Goal: Task Accomplishment & Management: Use online tool/utility

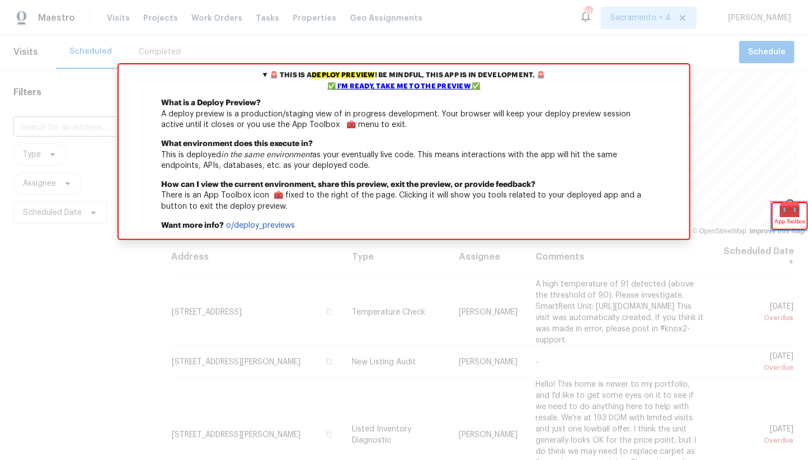
click at [778, 210] on span "🧰" at bounding box center [790, 208] width 34 height 11
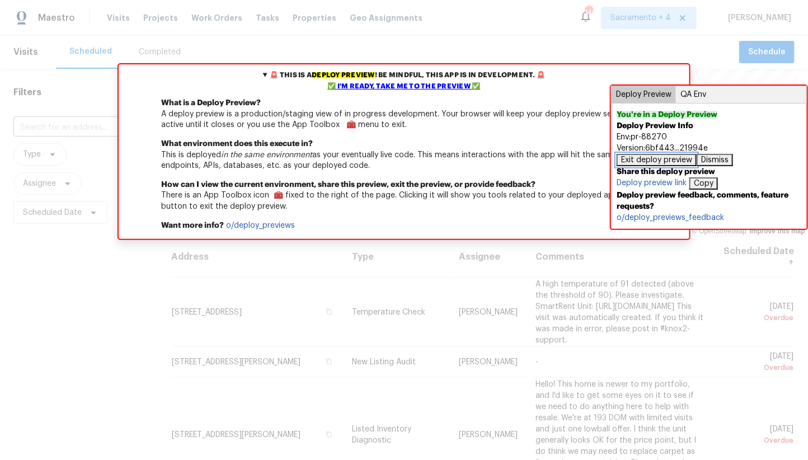
click at [671, 166] on button "Exit deploy preview" at bounding box center [657, 160] width 80 height 12
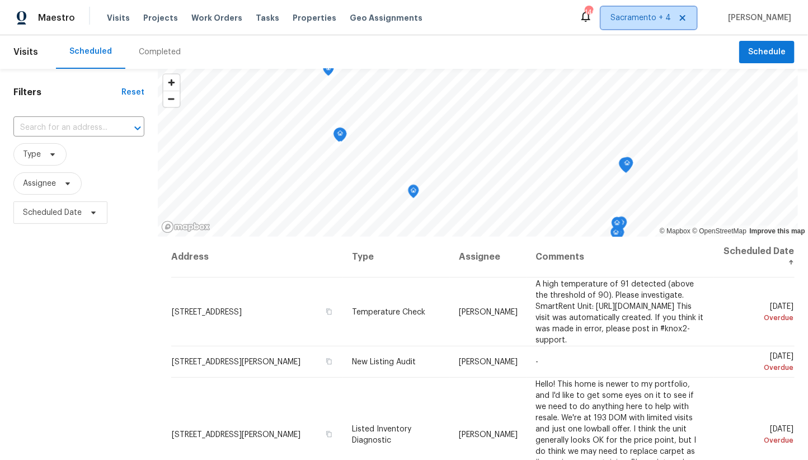
click at [671, 13] on span "Sacramento + 4" at bounding box center [640, 17] width 60 height 11
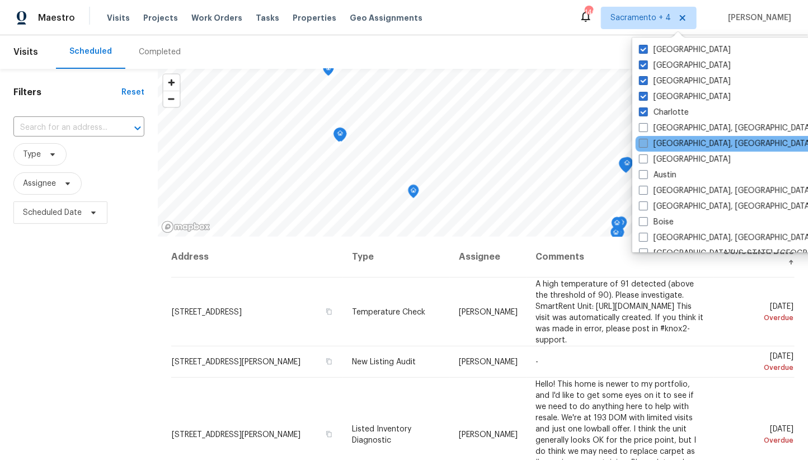
scroll to position [749, 0]
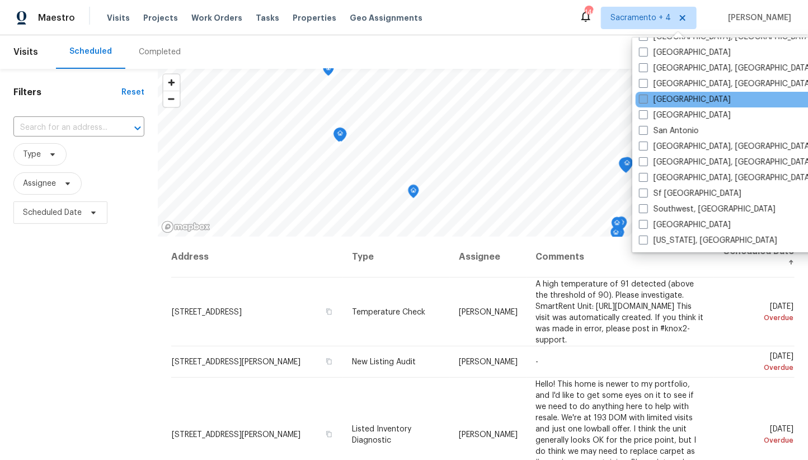
click at [644, 98] on span at bounding box center [643, 99] width 9 height 9
click at [644, 98] on input "Riverside" at bounding box center [642, 97] width 7 height 7
checkbox input "true"
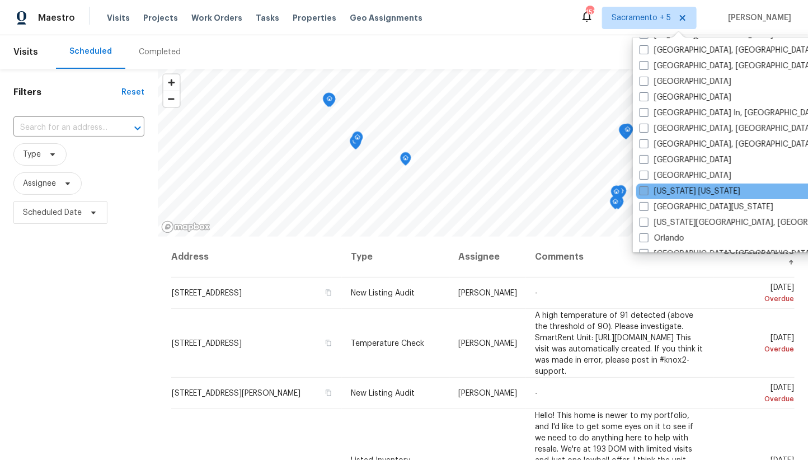
scroll to position [476, 0]
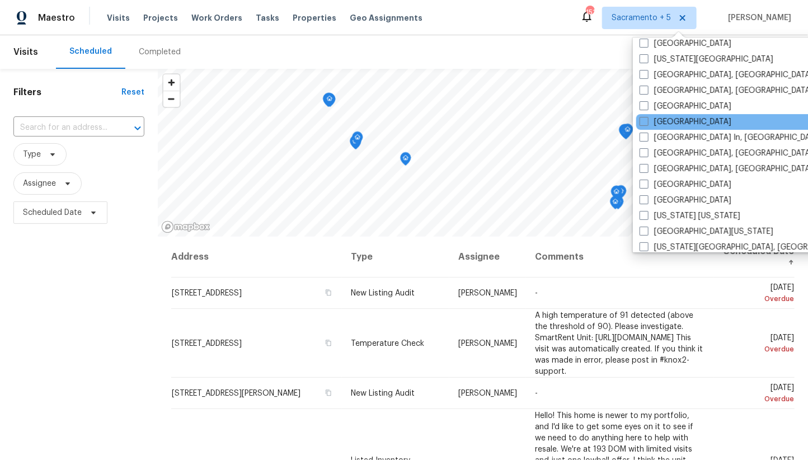
click at [638, 123] on div "Los Angeles" at bounding box center [748, 122] width 225 height 16
click at [646, 123] on span at bounding box center [643, 121] width 9 height 9
click at [646, 123] on input "Los Angeles" at bounding box center [642, 119] width 7 height 7
checkbox input "true"
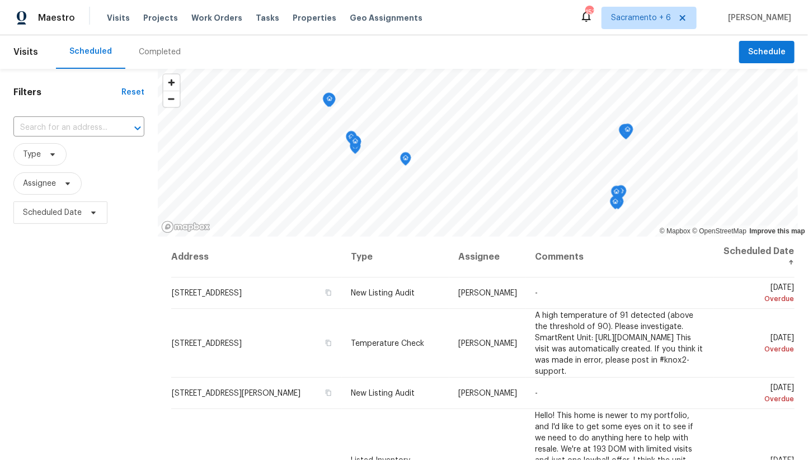
click at [54, 117] on div "​" at bounding box center [78, 128] width 131 height 24
click at [64, 123] on input "text" at bounding box center [63, 127] width 100 height 17
paste input "28354 Wellsville St, Murrieta, CA 92563"
type input "28354 Wellsville St, Murrieta, CA 92563"
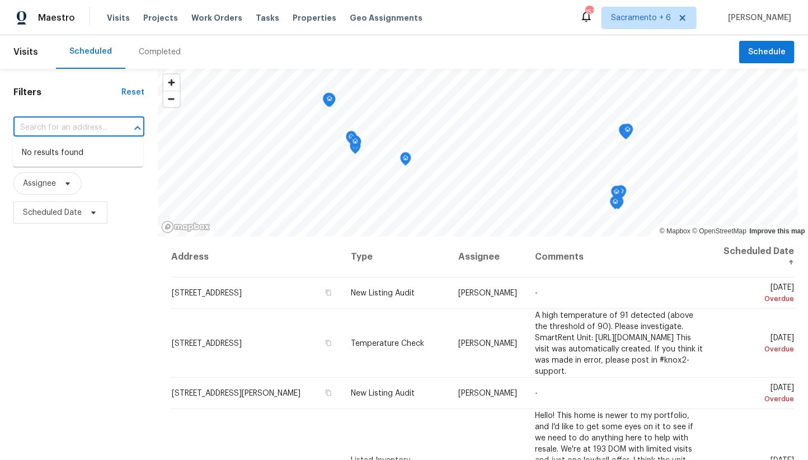
click at [105, 266] on div "Filters Reset ​ Type Assignee Scheduled Date" at bounding box center [79, 337] width 158 height 536
click at [150, 54] on div "Completed" at bounding box center [160, 51] width 42 height 11
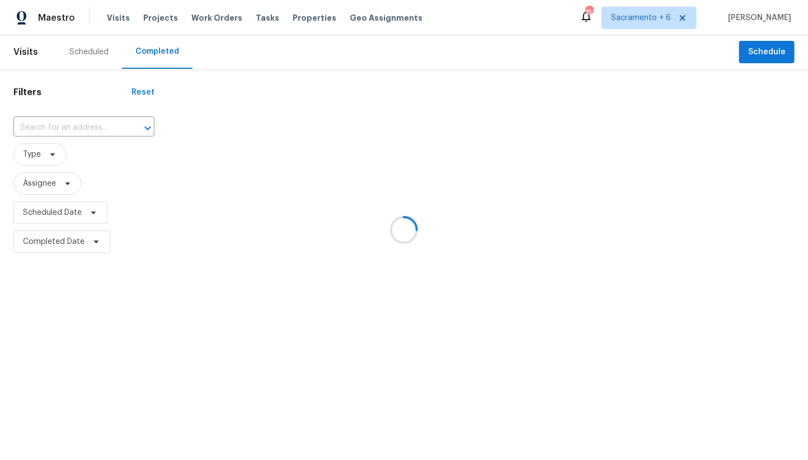
click at [254, 18] on div at bounding box center [404, 230] width 808 height 460
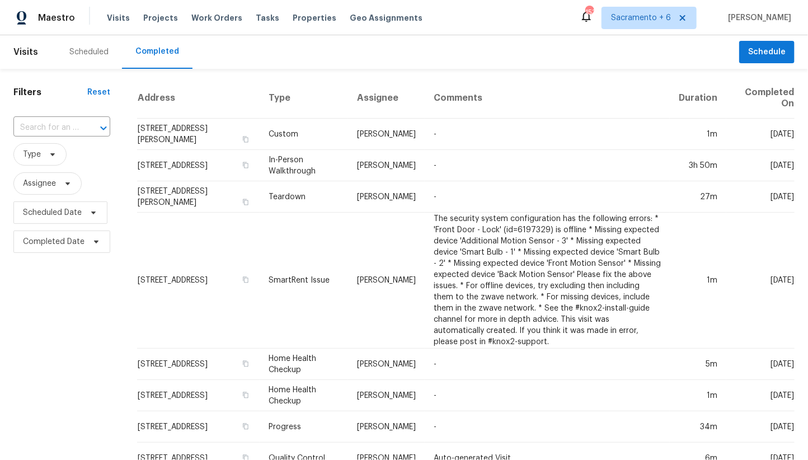
click at [256, 18] on span "Tasks" at bounding box center [267, 18] width 23 height 8
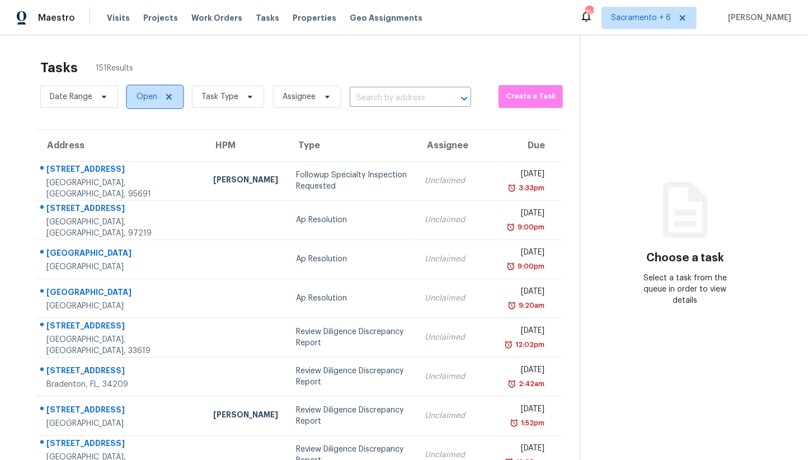
click at [150, 100] on span "Open" at bounding box center [147, 96] width 21 height 11
click at [155, 139] on label "Closed" at bounding box center [153, 144] width 40 height 11
click at [140, 139] on input "Closed" at bounding box center [136, 142] width 7 height 7
checkbox input "true"
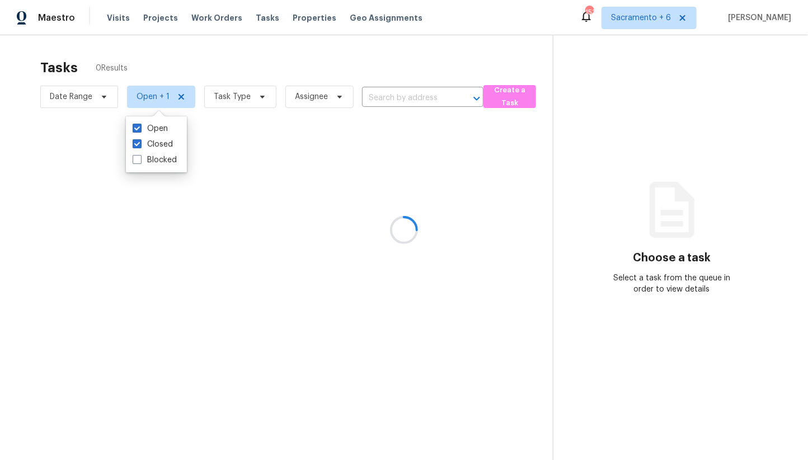
click at [406, 95] on div at bounding box center [404, 230] width 808 height 460
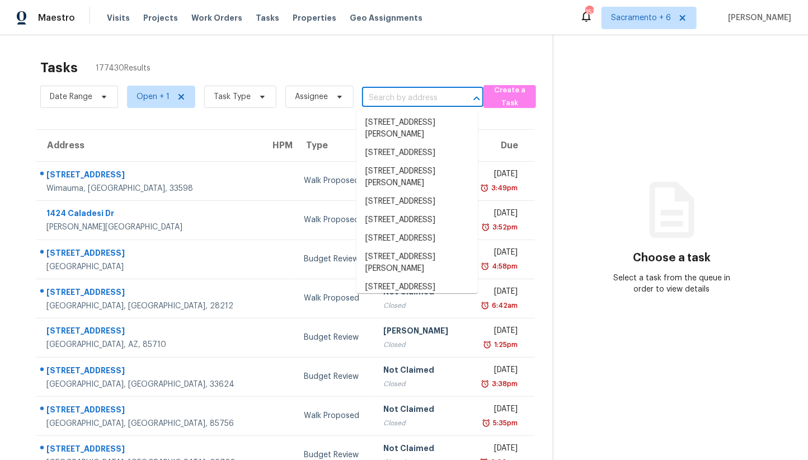
click at [401, 92] on input "text" at bounding box center [407, 98] width 90 height 17
paste input "28354 Wellsville St, Murrieta, CA 92563"
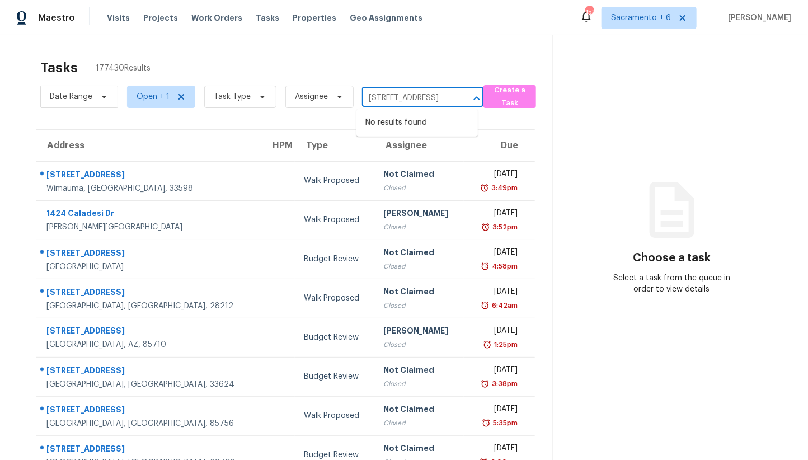
scroll to position [0, 60]
type input "28354 Wellsville St, Murrieta, CA 92563"
click at [463, 50] on div "Tasks 177430 Results Date Range Open + 1 Task Type Assignee ​ Create a Task Add…" at bounding box center [404, 309] width 808 height 548
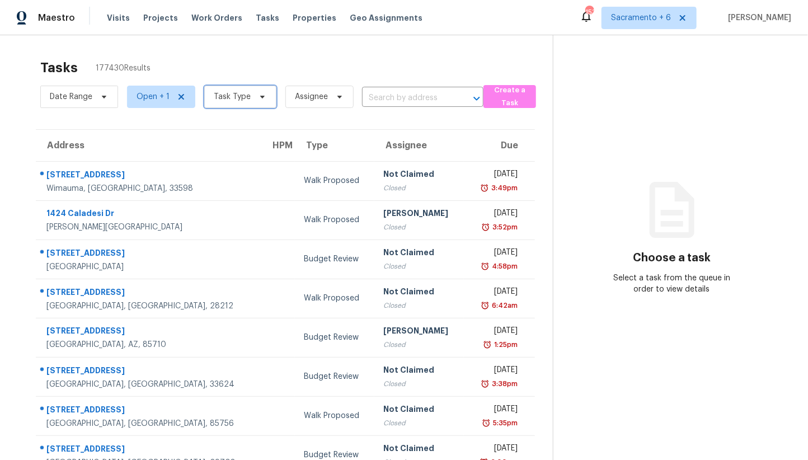
click at [232, 97] on span "Task Type" at bounding box center [232, 96] width 37 height 11
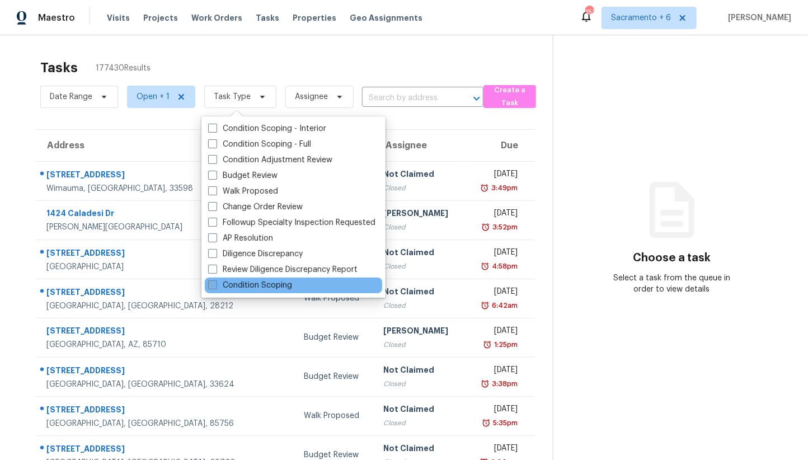
click at [217, 285] on span at bounding box center [212, 284] width 9 height 9
click at [215, 285] on input "Condition Scoping" at bounding box center [211, 283] width 7 height 7
checkbox input "true"
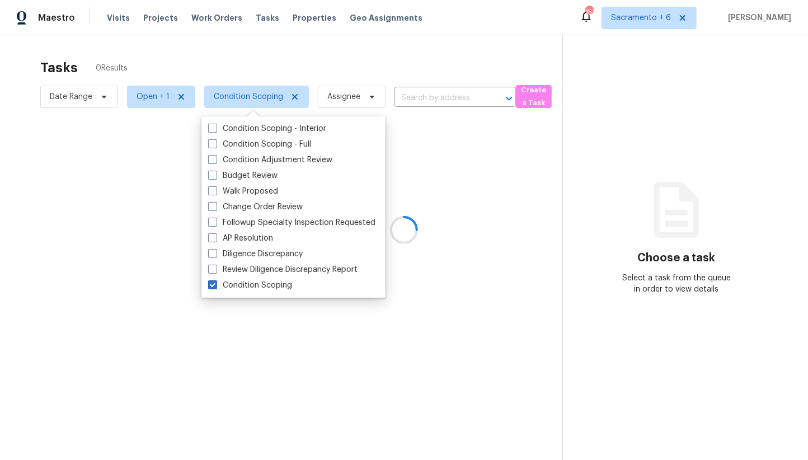
click at [318, 77] on div at bounding box center [404, 230] width 808 height 460
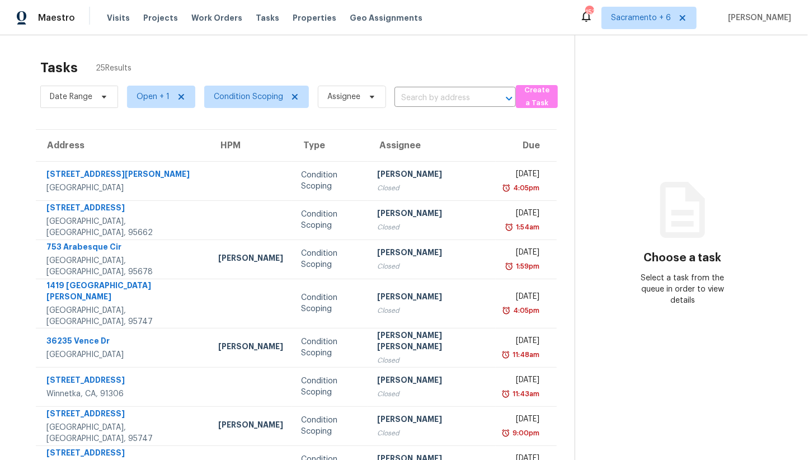
click at [515, 142] on th "Due" at bounding box center [527, 145] width 62 height 31
click at [420, 98] on input "text" at bounding box center [439, 98] width 90 height 17
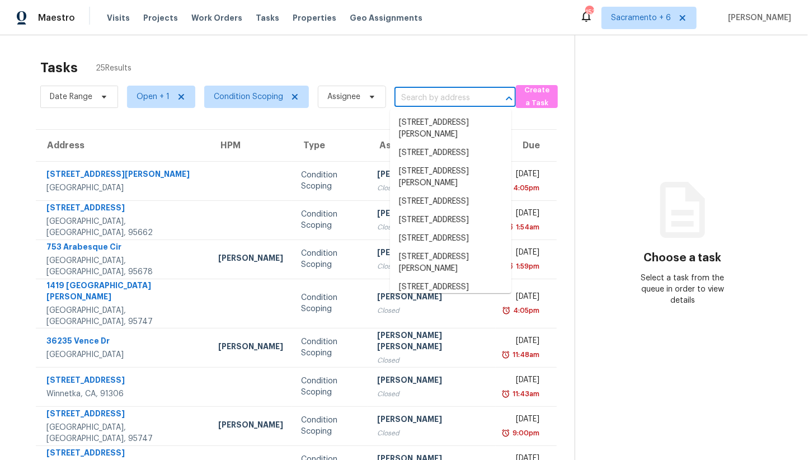
paste input "28354 Wellsville St, Murrieta, CA 92563"
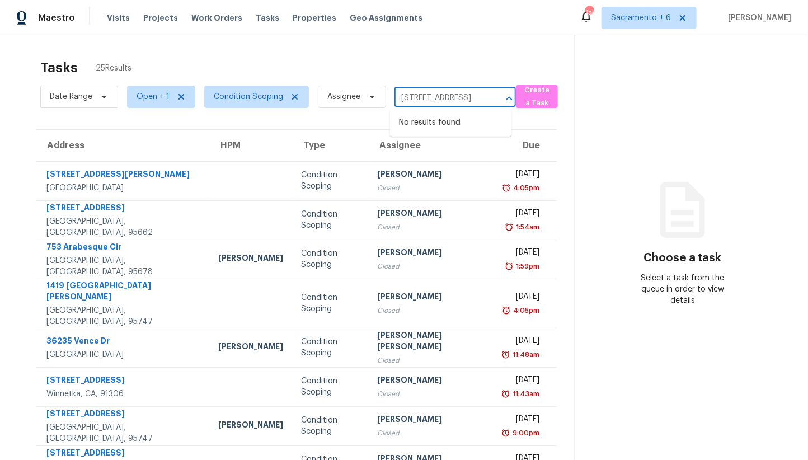
type input "28354 Wellsville St, Murrieta, CA 92563"
click at [250, 115] on section "Tasks 25 Results Date Range Open + 1 Condition Scoping Assignee ​ Create a Task…" at bounding box center [296, 323] width 557 height 540
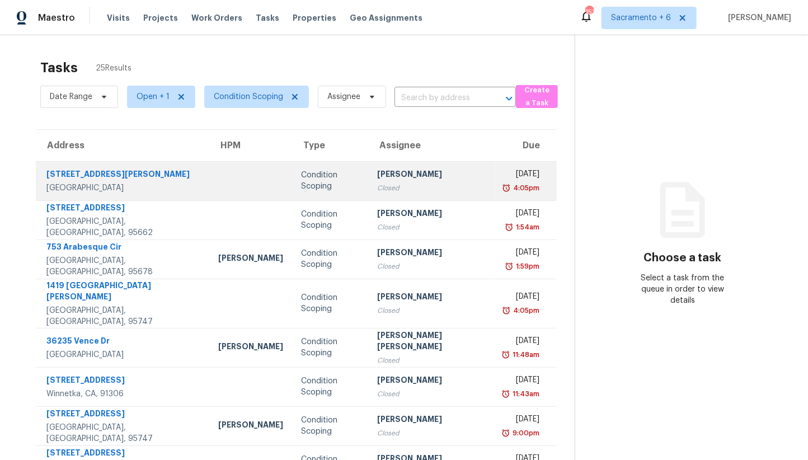
scroll to position [121, 0]
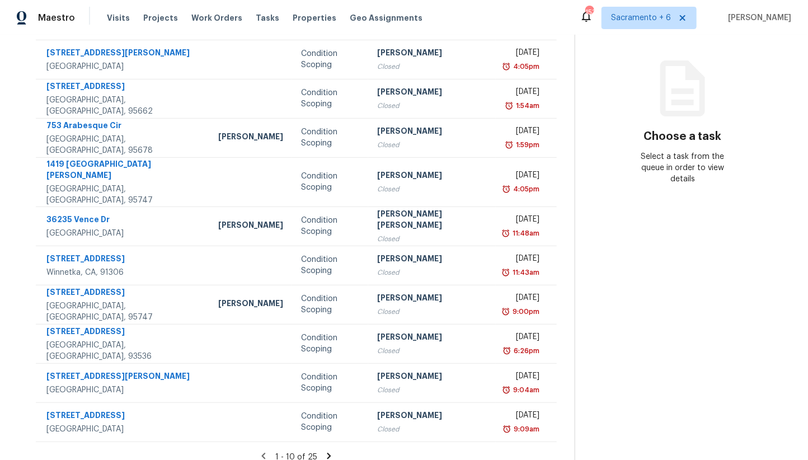
click at [327, 453] on icon at bounding box center [329, 456] width 4 height 6
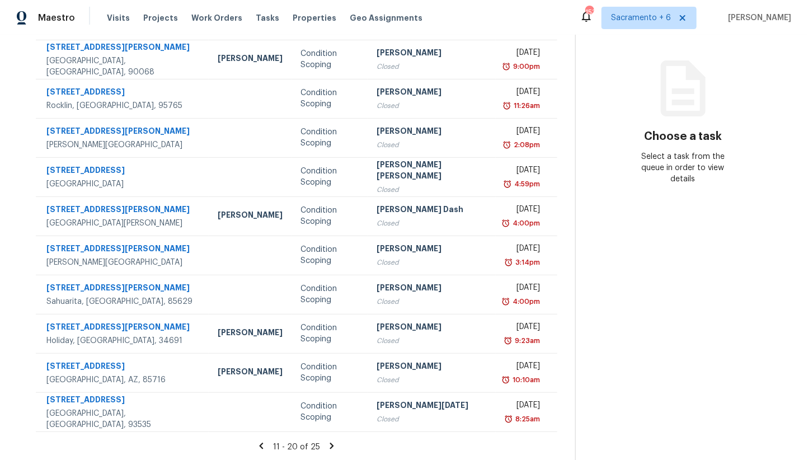
click at [327, 444] on icon at bounding box center [332, 446] width 10 height 10
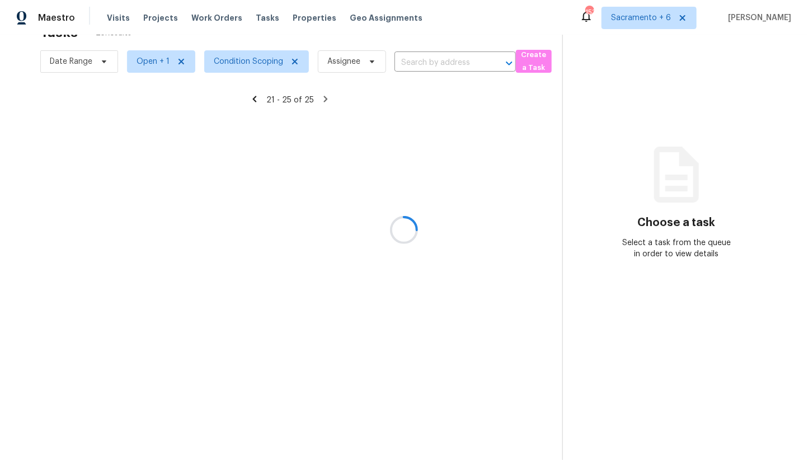
scroll to position [35, 0]
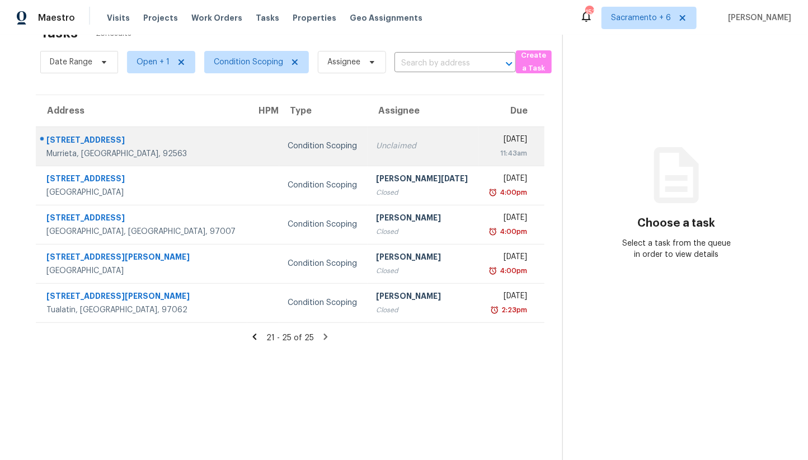
click at [79, 141] on div "28354 Wellsville St" at bounding box center [142, 141] width 192 height 14
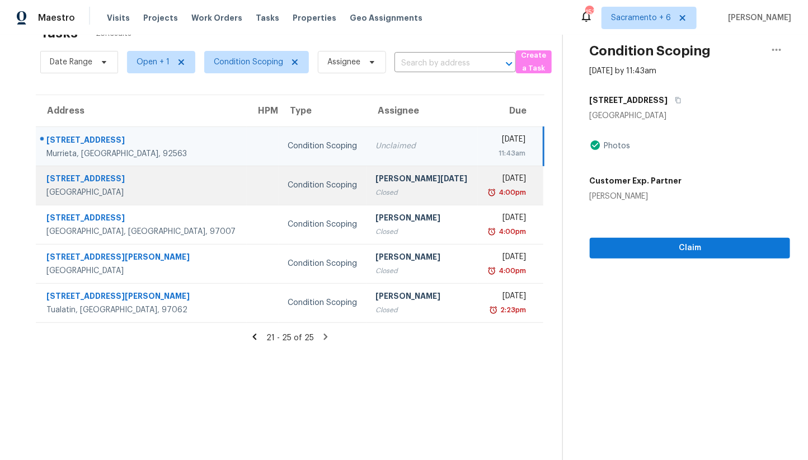
click at [143, 175] on div "6801 Dunmore Ave" at bounding box center [141, 180] width 191 height 14
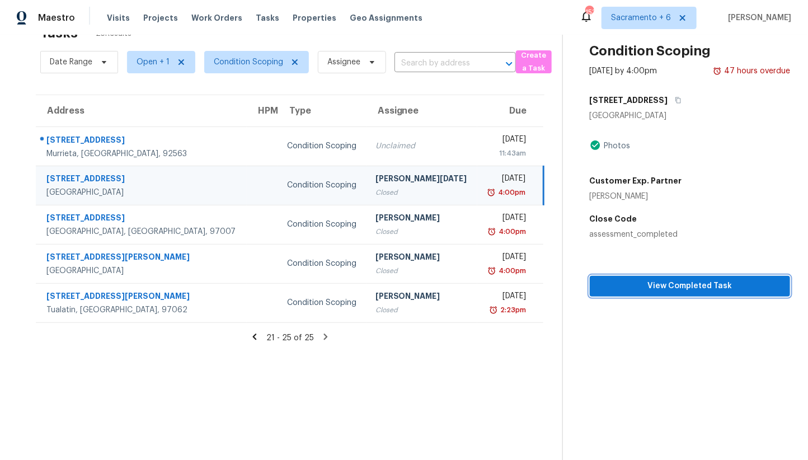
click at [642, 287] on span "View Completed Task" at bounding box center [690, 286] width 182 height 14
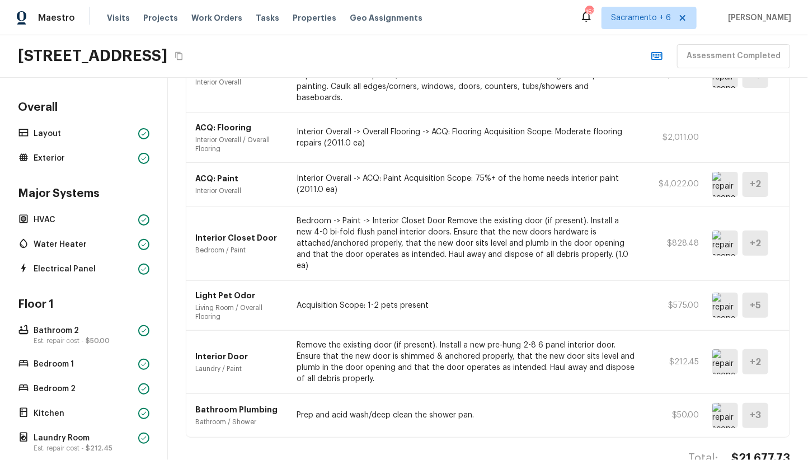
scroll to position [491, 0]
